Goal: Navigation & Orientation: Find specific page/section

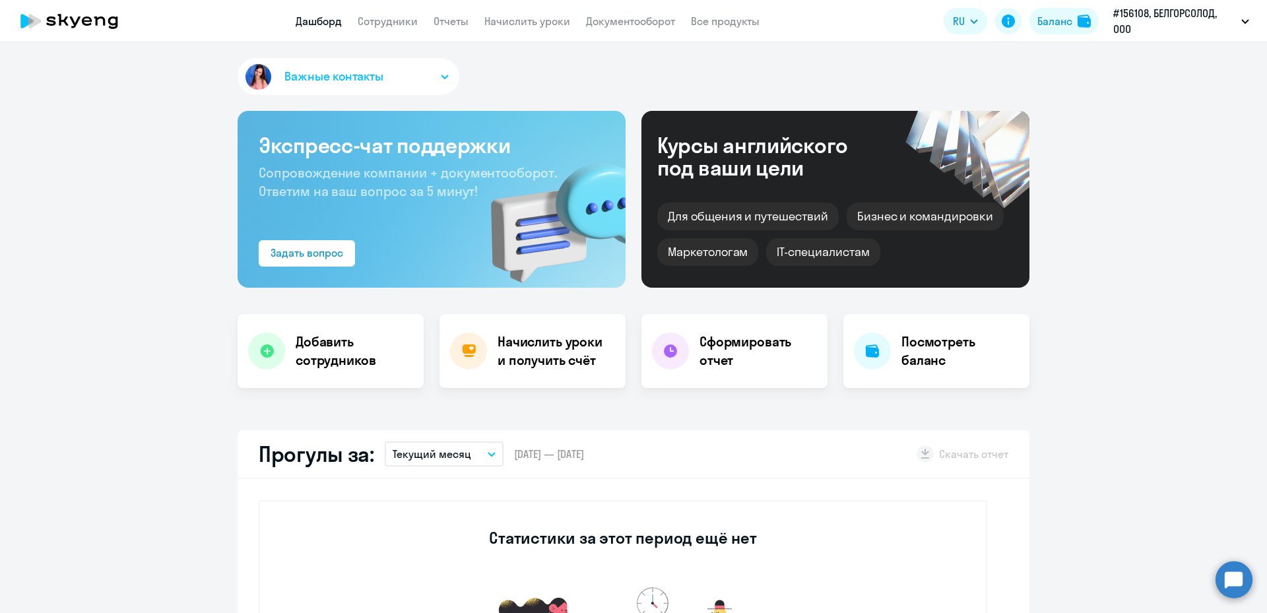
select select "30"
click at [386, 25] on link "Сотрудники" at bounding box center [388, 21] width 60 height 13
select select "30"
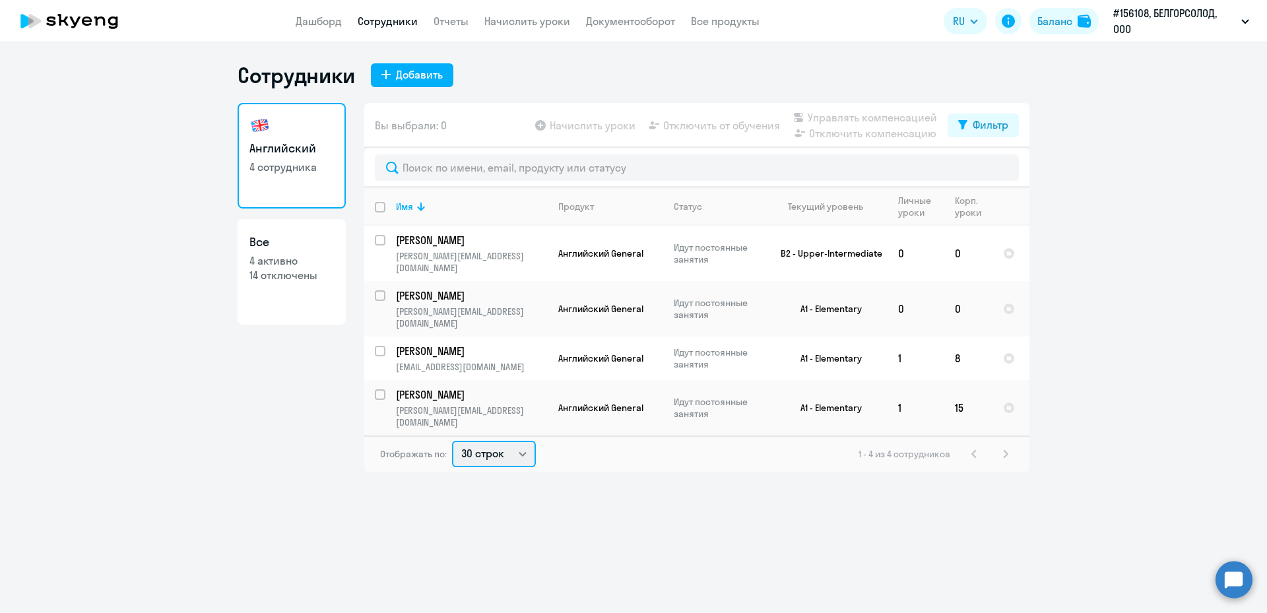
click at [494, 441] on select "30 строк 50 строк 100 строк" at bounding box center [494, 454] width 84 height 26
click at [452, 441] on select "30 строк 50 строк 100 строк" at bounding box center [494, 454] width 84 height 26
click at [458, 24] on link "Отчеты" at bounding box center [450, 21] width 35 height 13
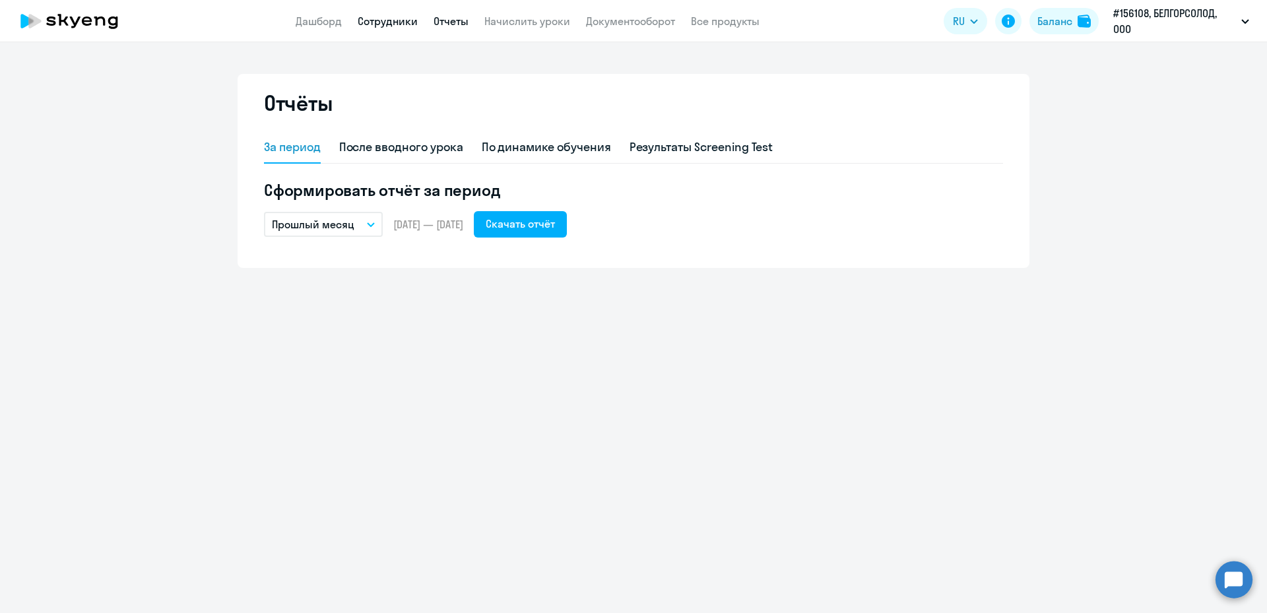
click at [399, 18] on link "Сотрудники" at bounding box center [388, 21] width 60 height 13
select select "30"
